Goal: Entertainment & Leisure: Consume media (video, audio)

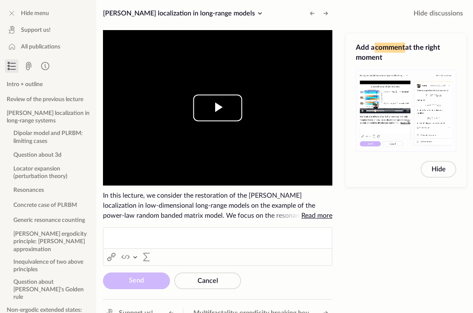
click at [218, 108] on span "Video Player" at bounding box center [218, 108] width 0 height 0
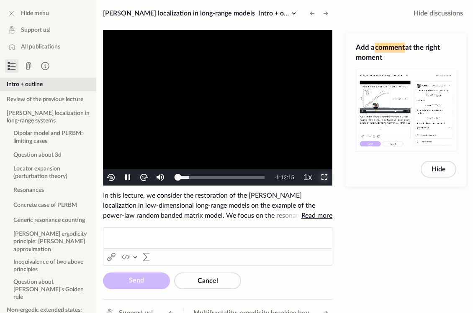
click at [324, 178] on span "Video Player" at bounding box center [324, 178] width 0 height 0
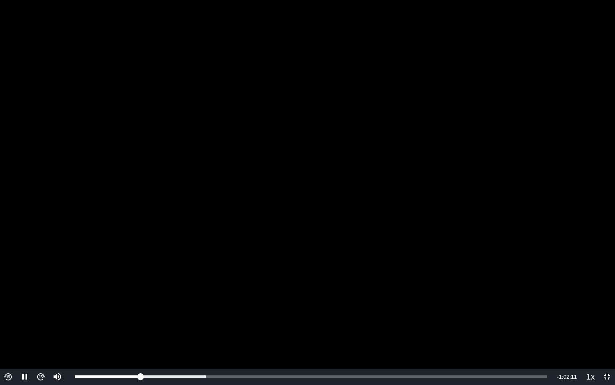
click at [373, 208] on video "To view this video please enable JavaScript, and consider upgrading to a web br…" at bounding box center [307, 192] width 615 height 385
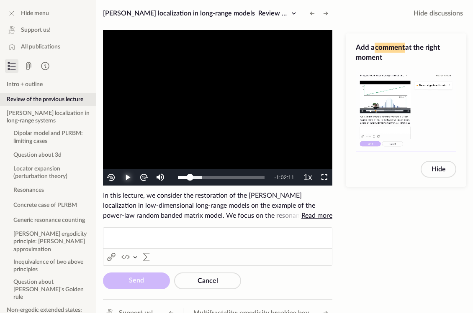
click at [128, 178] on span "Video Player" at bounding box center [128, 178] width 0 height 0
click at [226, 113] on video "To view this video please enable JavaScript, and consider upgrading to a web br…" at bounding box center [217, 108] width 229 height 156
